Goal: Transaction & Acquisition: Purchase product/service

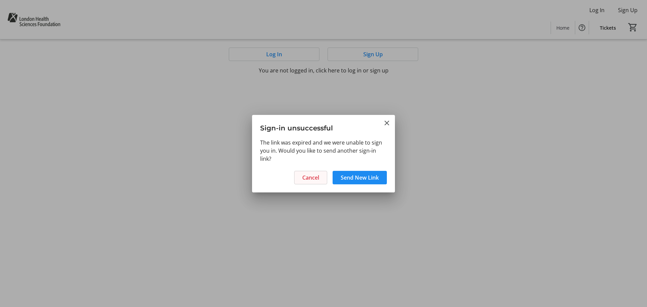
click at [308, 178] on span "Cancel" at bounding box center [310, 178] width 17 height 8
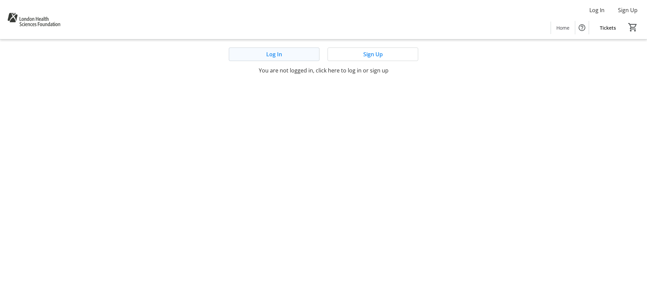
click at [308, 56] on span at bounding box center [274, 54] width 90 height 16
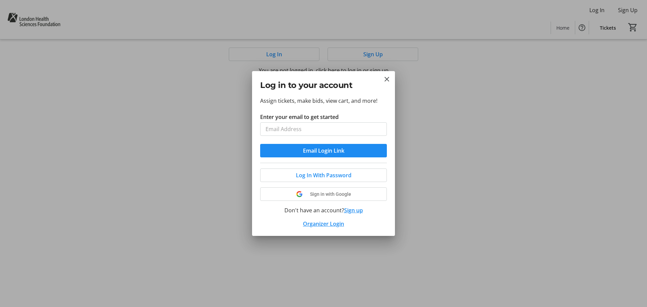
click at [313, 128] on input "Enter your email to get started" at bounding box center [323, 128] width 127 height 13
type input "[EMAIL_ADDRESS][DOMAIN_NAME]"
click at [323, 153] on span "Email Login Link" at bounding box center [323, 151] width 41 height 8
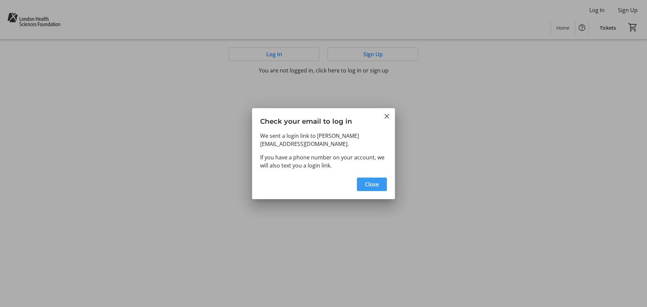
click at [370, 183] on span "Close" at bounding box center [372, 184] width 14 height 8
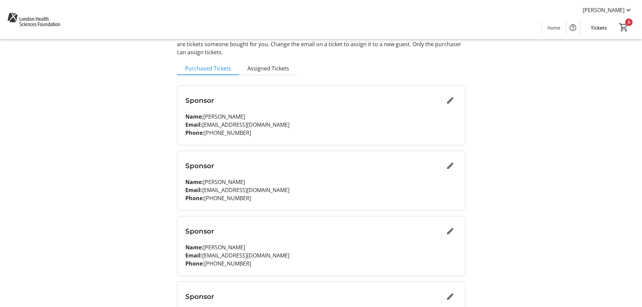
scroll to position [35, 0]
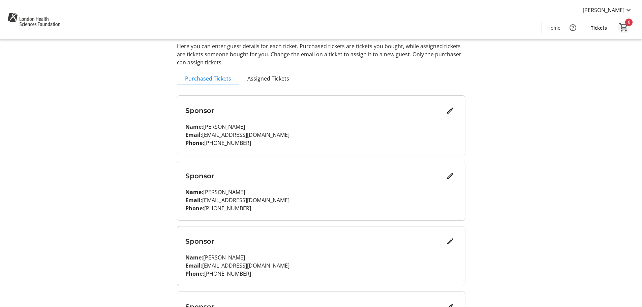
click at [623, 30] on mat-icon "6" at bounding box center [624, 27] width 10 height 10
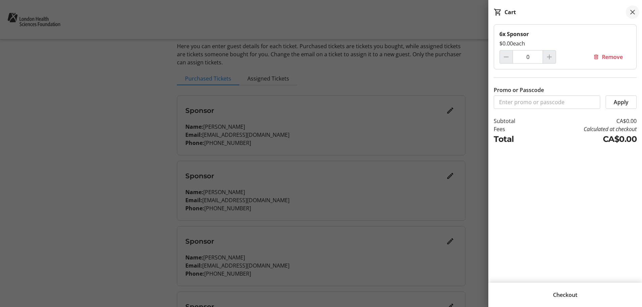
click at [632, 14] on mat-icon at bounding box center [633, 12] width 8 height 8
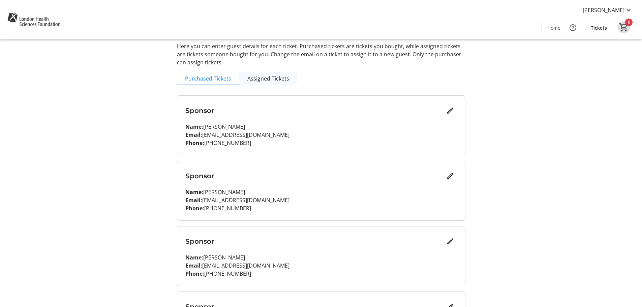
click at [278, 81] on span "Assigned Tickets" at bounding box center [268, 78] width 42 height 5
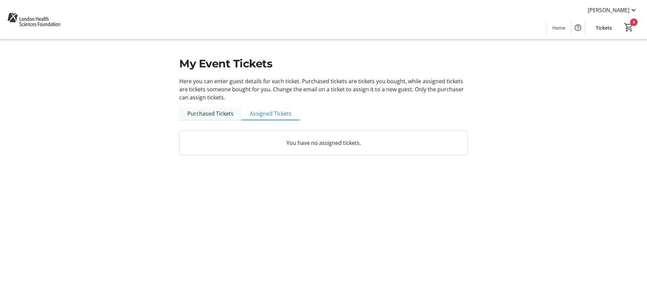
click at [199, 116] on span "Purchased Tickets" at bounding box center [210, 113] width 46 height 5
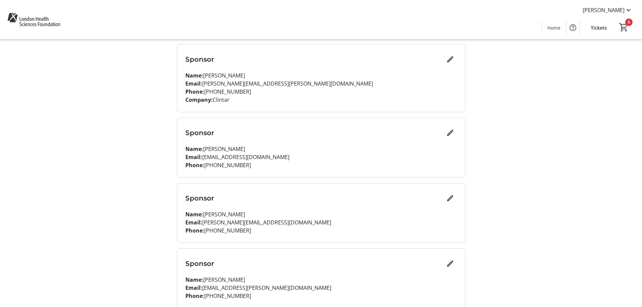
scroll to position [507, 0]
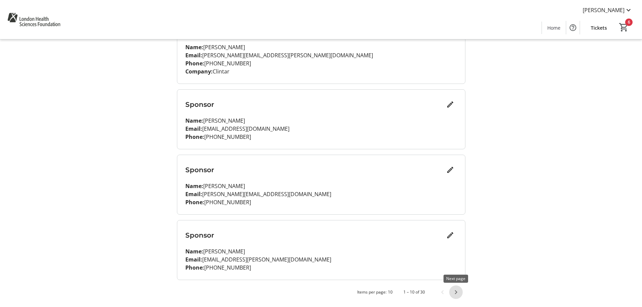
click at [457, 291] on span "Next page" at bounding box center [455, 291] width 13 height 13
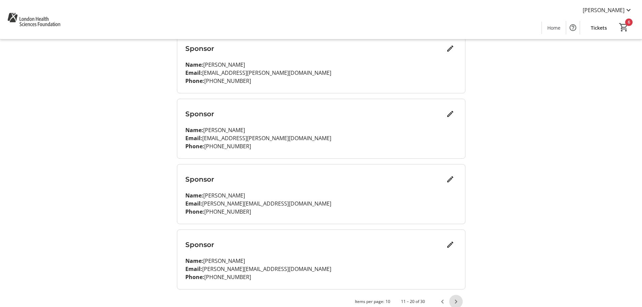
scroll to position [499, 0]
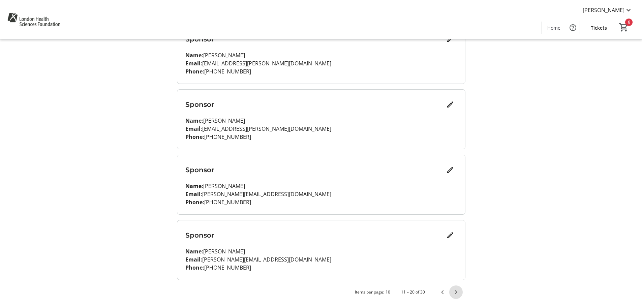
click at [458, 292] on span "Next page" at bounding box center [455, 291] width 13 height 13
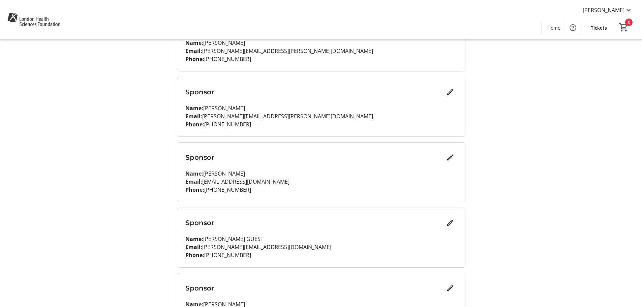
scroll to position [507, 0]
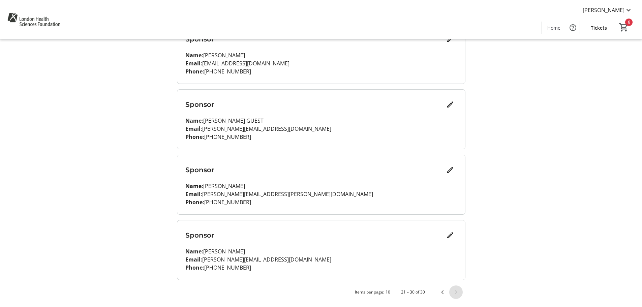
click at [459, 291] on span "Next page" at bounding box center [455, 291] width 13 height 13
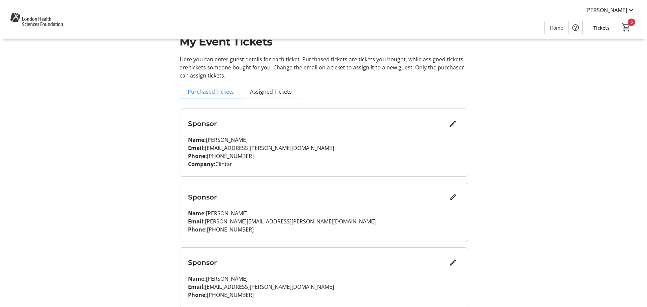
scroll to position [0, 0]
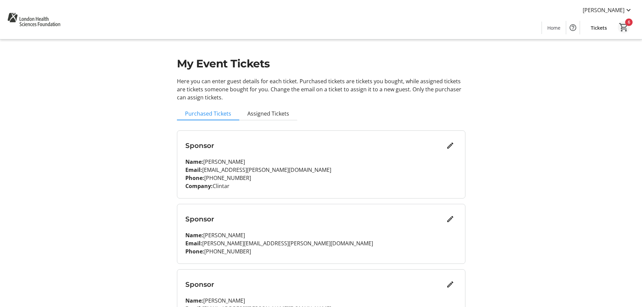
click at [618, 26] on span "Cart" at bounding box center [624, 27] width 12 height 12
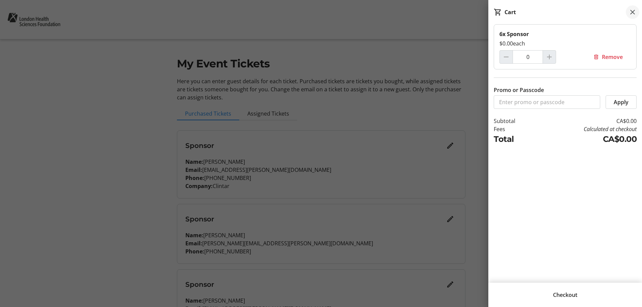
click at [632, 12] on mat-icon at bounding box center [633, 12] width 8 height 8
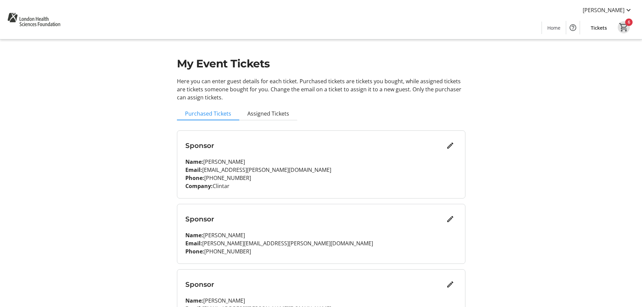
click at [605, 28] on span "Tickets" at bounding box center [599, 27] width 16 height 7
